Goal: Check status: Check status

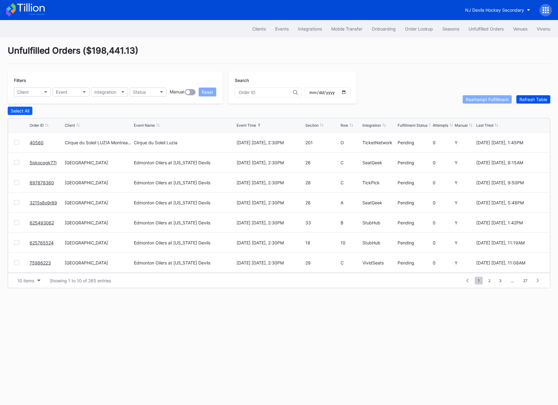
click at [543, 99] on div "Refresh Table" at bounding box center [533, 99] width 28 height 5
click at [410, 30] on div "Order Lookup" at bounding box center [419, 28] width 28 height 5
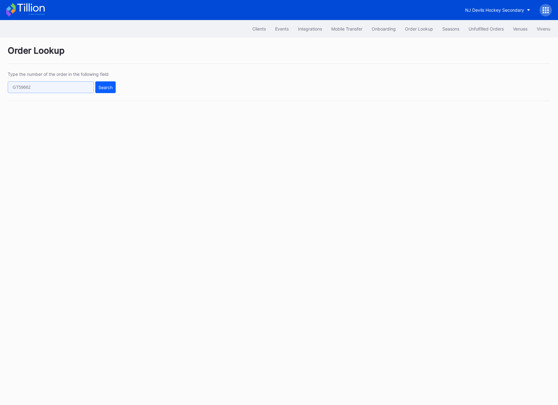
click at [73, 86] on input "text" at bounding box center [51, 87] width 86 height 12
paste input "625590601"
type input "625590601"
click at [99, 86] on div "Search" at bounding box center [105, 87] width 14 height 5
